Goal: Register for event/course

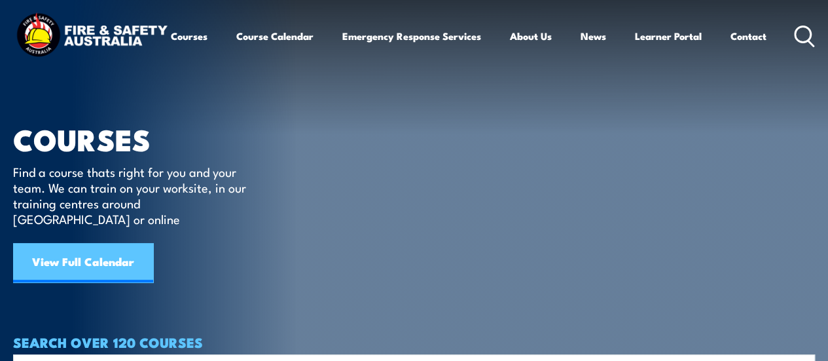
click at [90, 251] on link "View Full Calendar" at bounding box center [83, 262] width 140 height 39
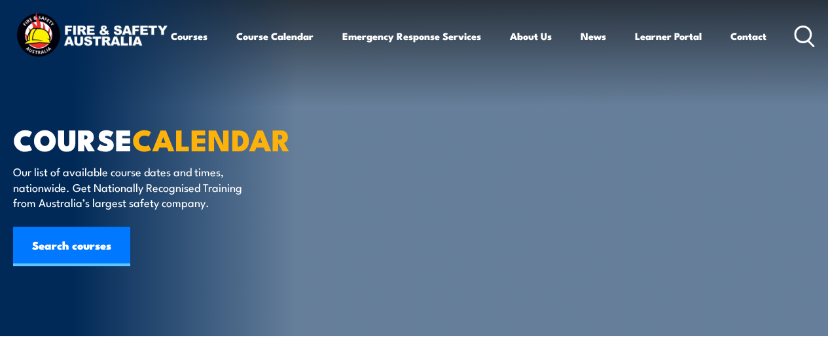
click at [69, 244] on link "Search courses" at bounding box center [71, 246] width 117 height 39
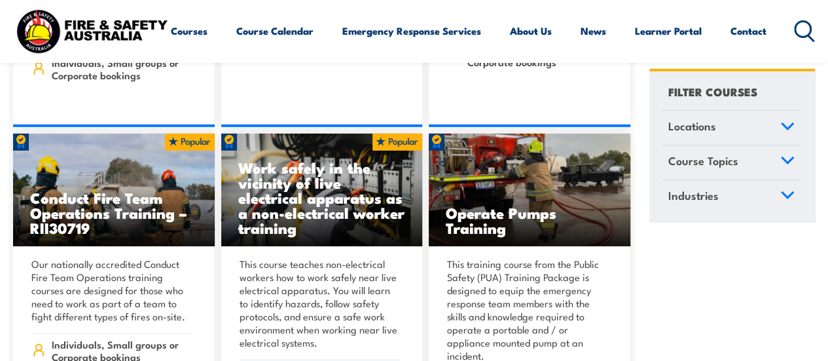
scroll to position [2035, 0]
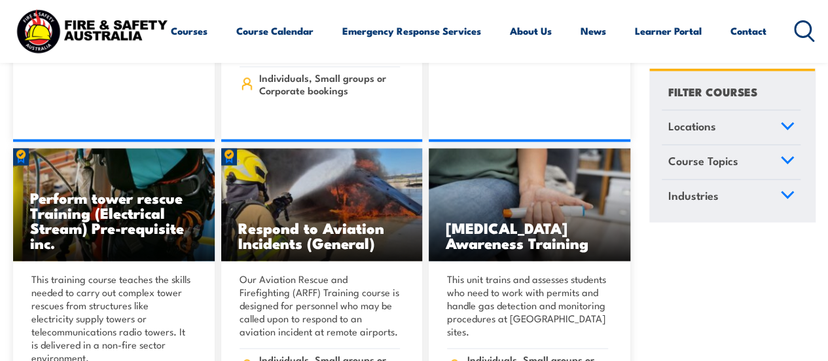
scroll to position [3664, 0]
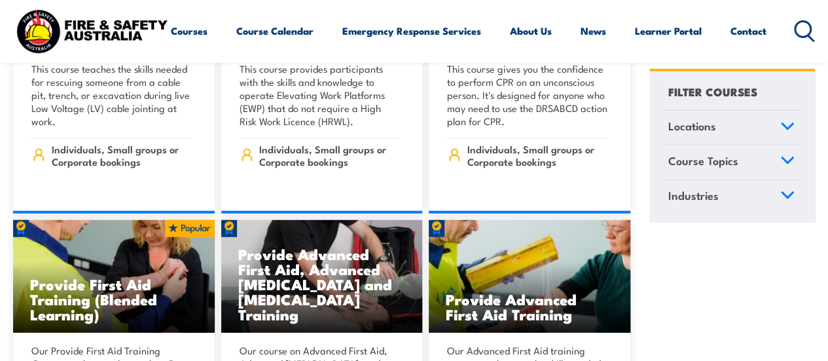
scroll to position [9161, 0]
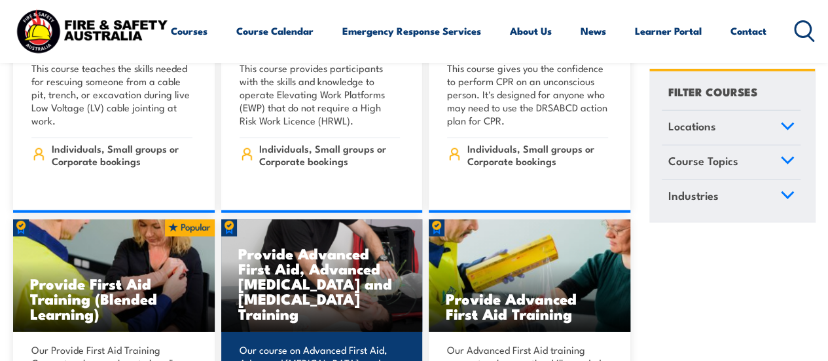
click at [338, 252] on img at bounding box center [322, 275] width 202 height 113
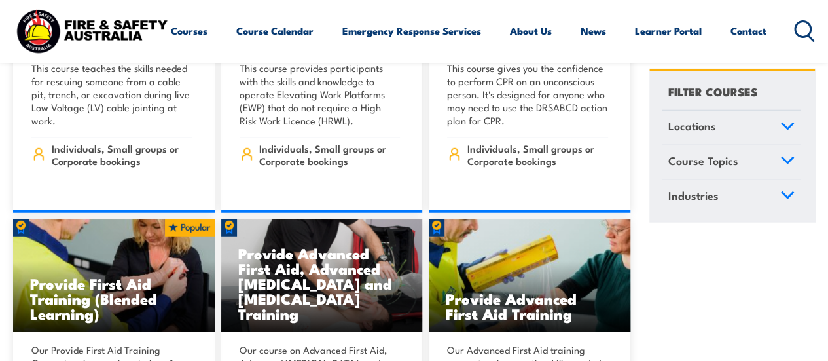
click at [787, 129] on icon at bounding box center [788, 125] width 14 height 9
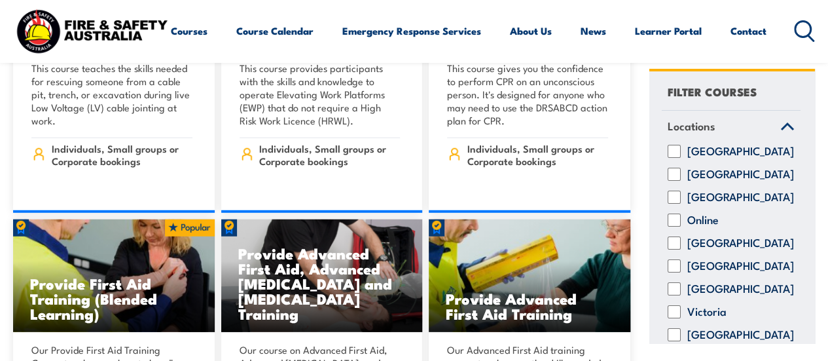
click at [678, 250] on input "[GEOGRAPHIC_DATA]" at bounding box center [674, 242] width 13 height 13
checkbox input "true"
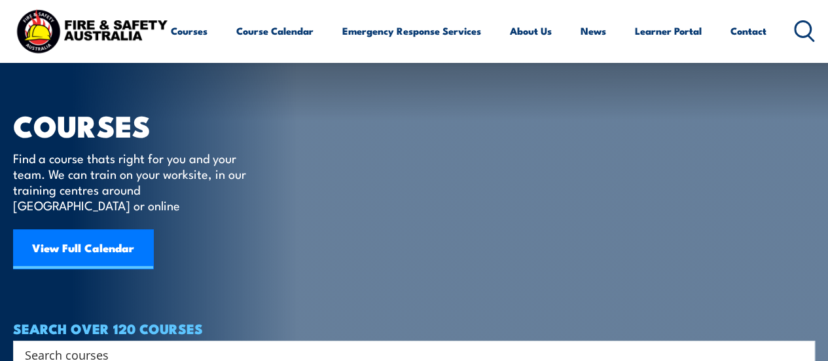
scroll to position [13, 0]
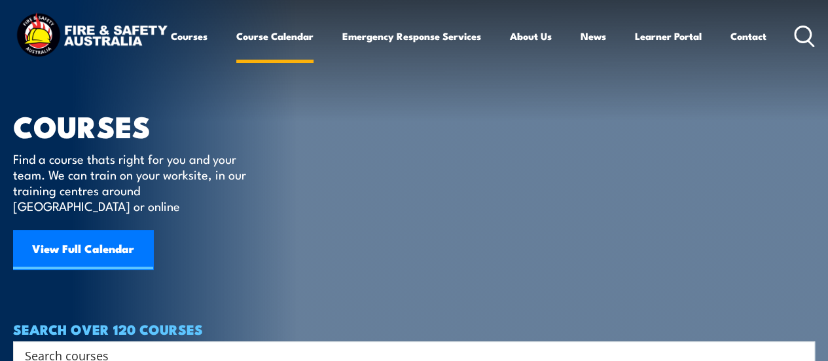
click at [236, 52] on link "Course Calendar" at bounding box center [274, 35] width 77 height 31
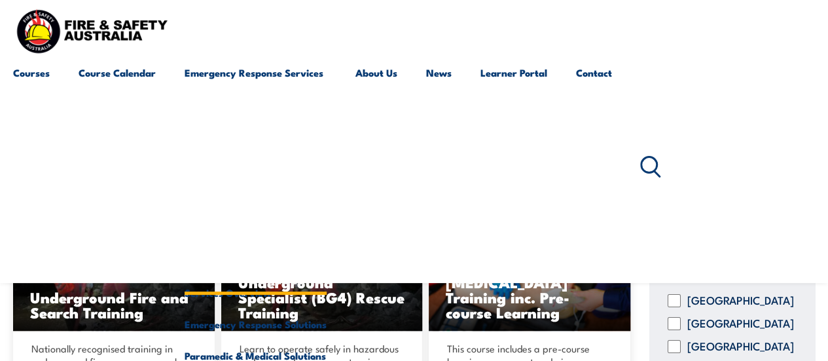
scroll to position [261, 0]
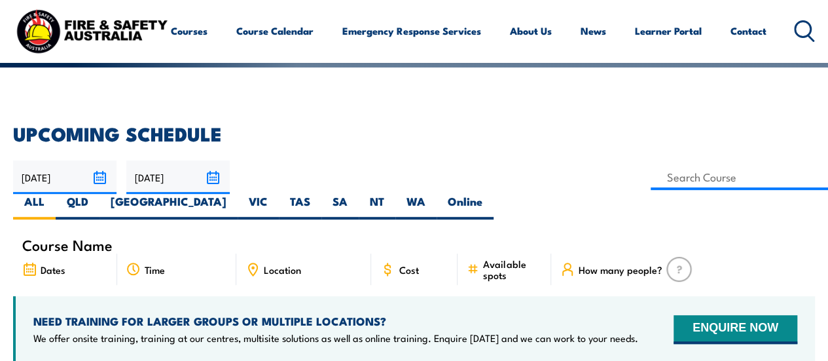
scroll to position [411, 0]
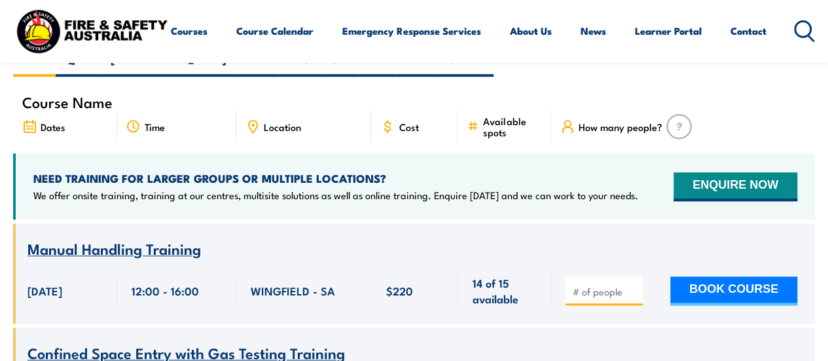
click at [286, 177] on div "NEED TRAINING FOR LARGER GROUPS OR MULTIPLE LOCATIONS? We offer onsite training…" at bounding box center [414, 186] width 802 height 66
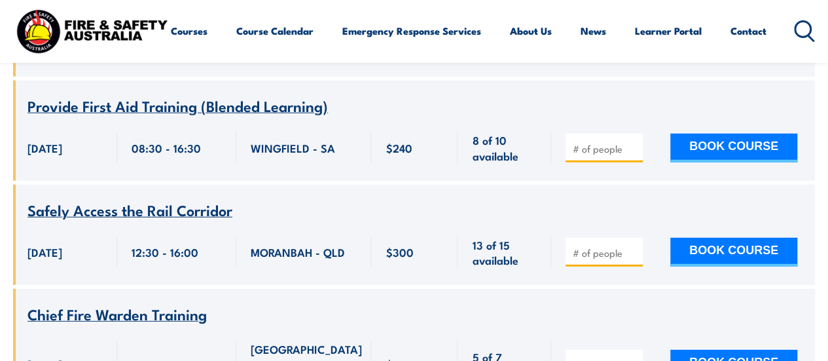
scroll to position [1766, 0]
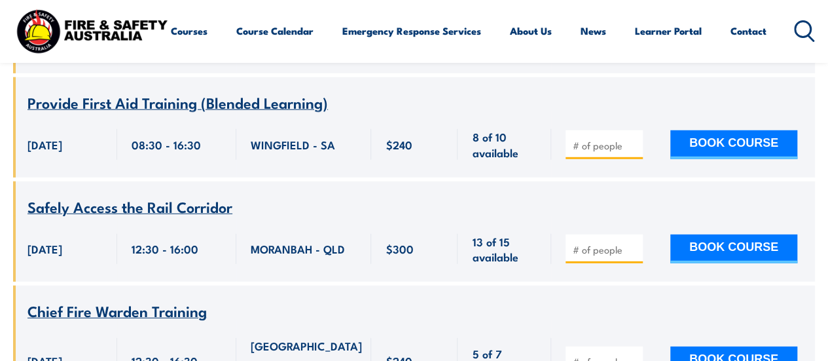
click at [286, 241] on span "MORANBAH - QLD" at bounding box center [298, 248] width 94 height 15
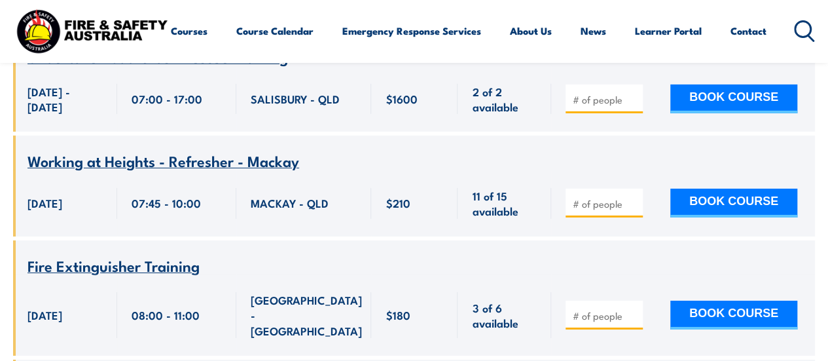
scroll to position [2140, 0]
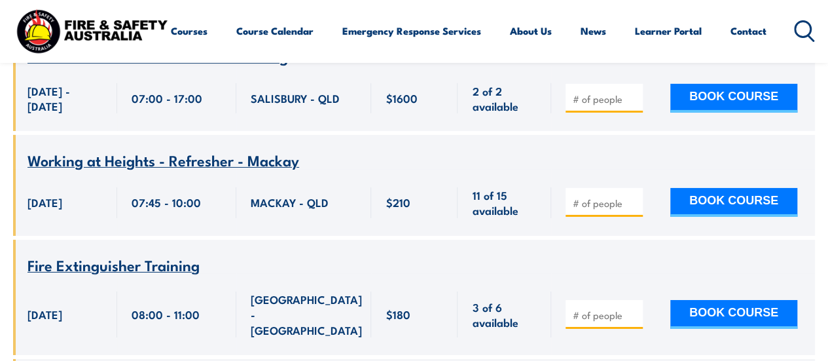
click at [73, 253] on span "Fire Extinguisher Training" at bounding box center [114, 264] width 172 height 22
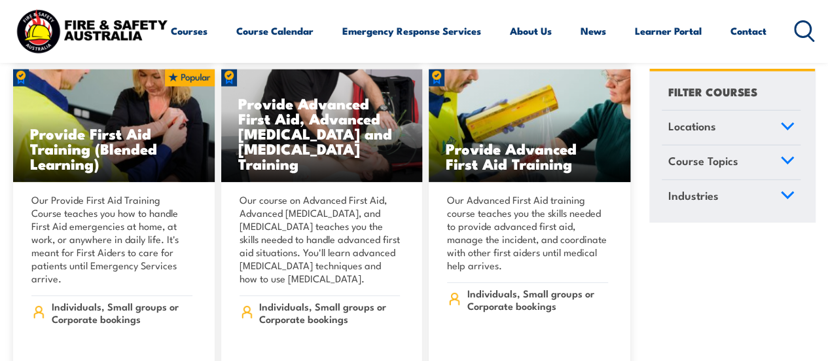
scroll to position [9401, 0]
